Goal: Transaction & Acquisition: Purchase product/service

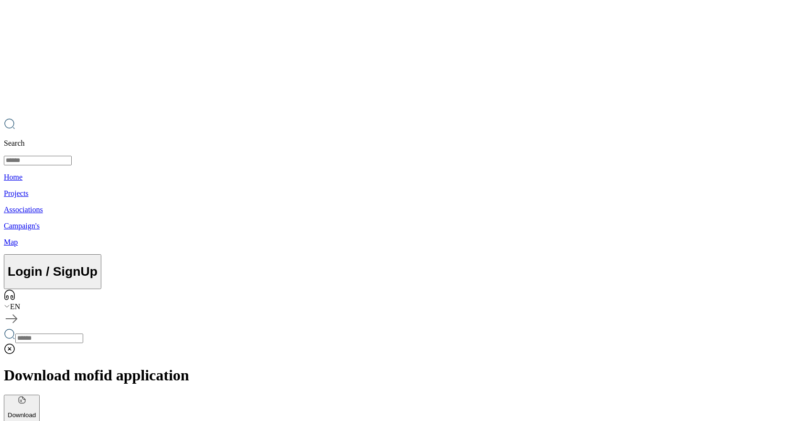
scroll to position [47, 0]
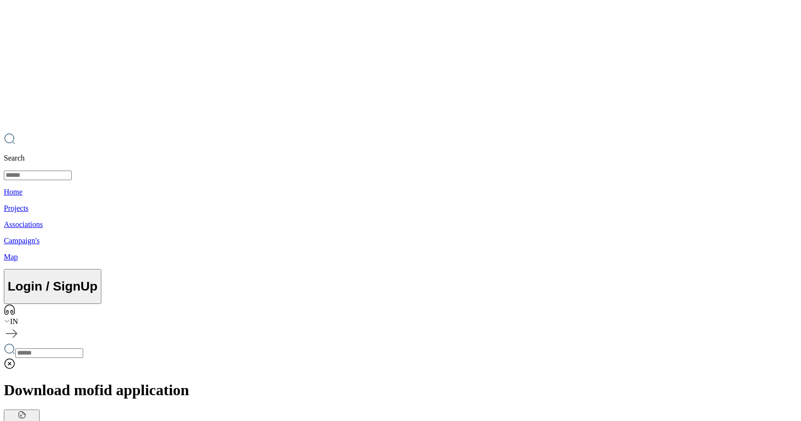
scroll to position [11, 0]
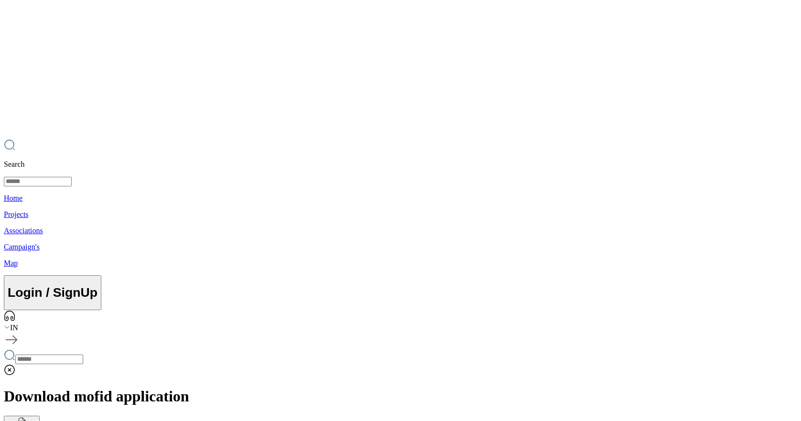
scroll to position [0, 0]
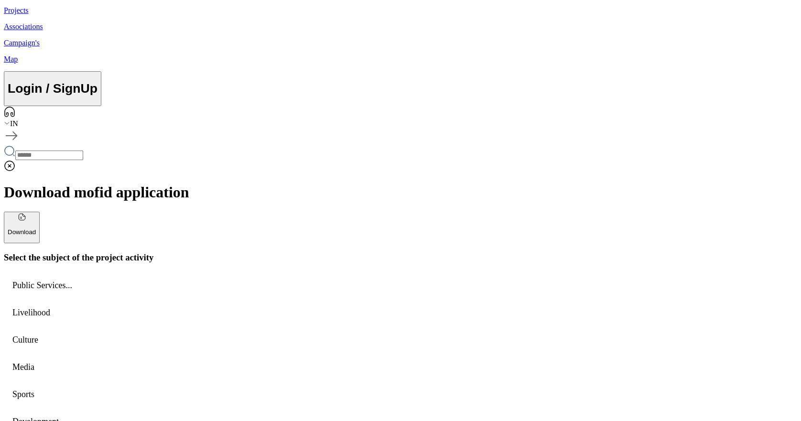
scroll to position [251, 0]
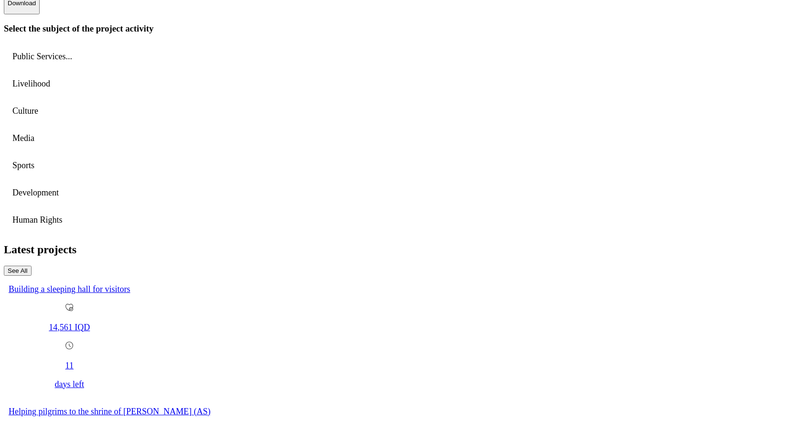
scroll to position [113, 0]
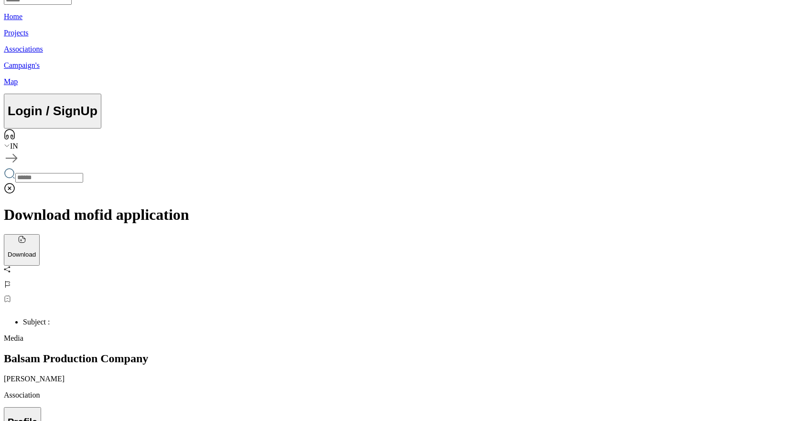
scroll to position [187, 0]
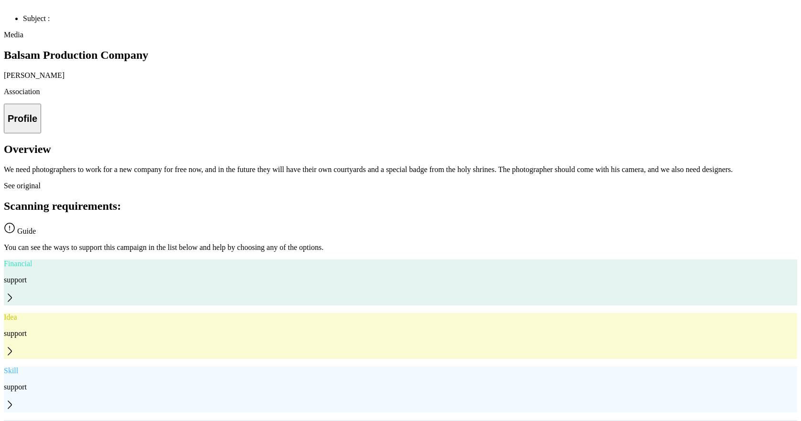
scroll to position [84, 0]
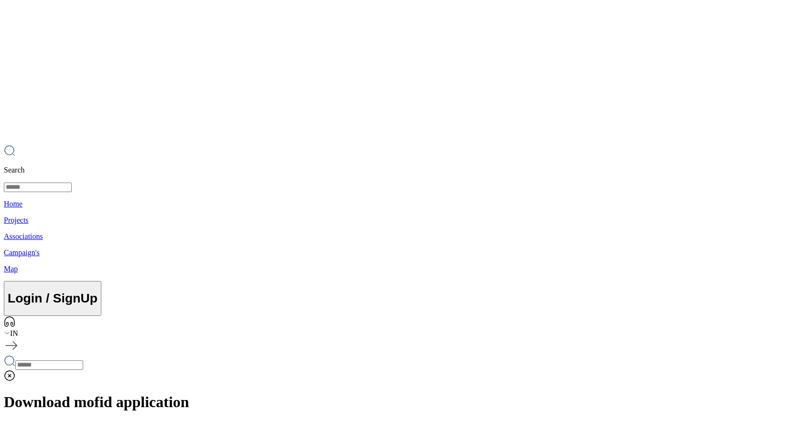
click at [112, 95] on img at bounding box center [400, 210] width 801 height 421
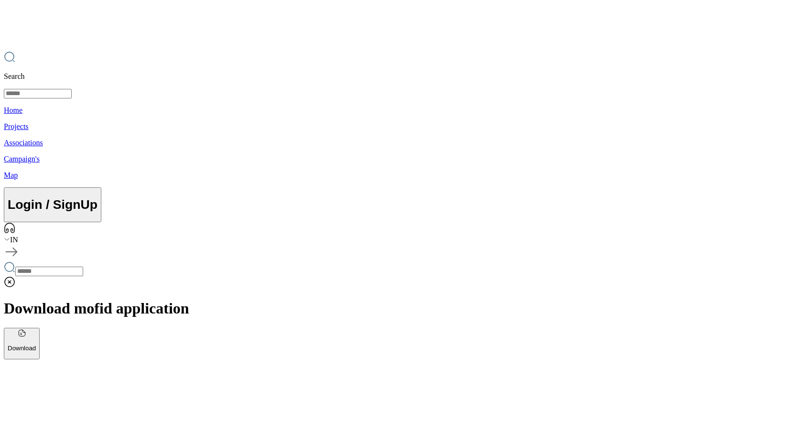
scroll to position [104, 0]
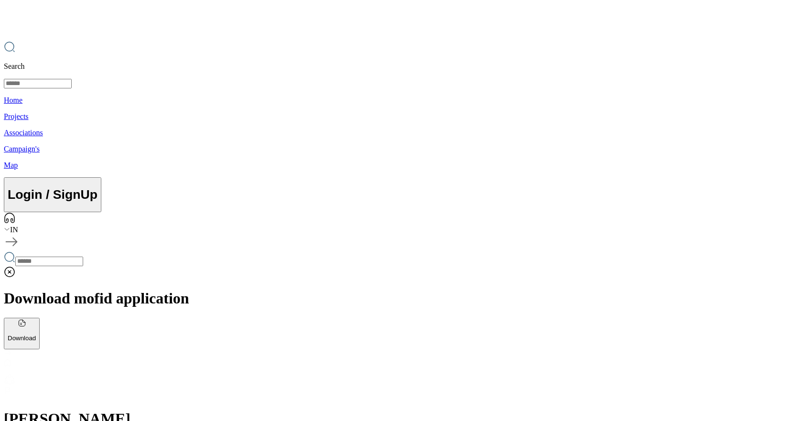
scroll to position [45, 0]
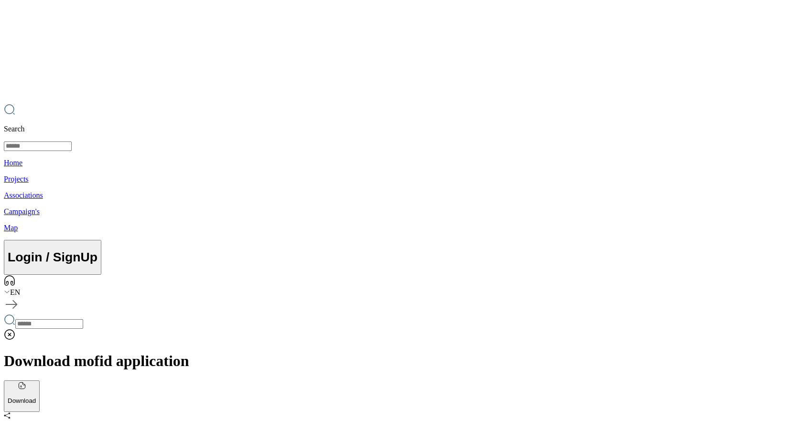
scroll to position [38, 0]
